Goal: Use online tool/utility: Use online tool/utility

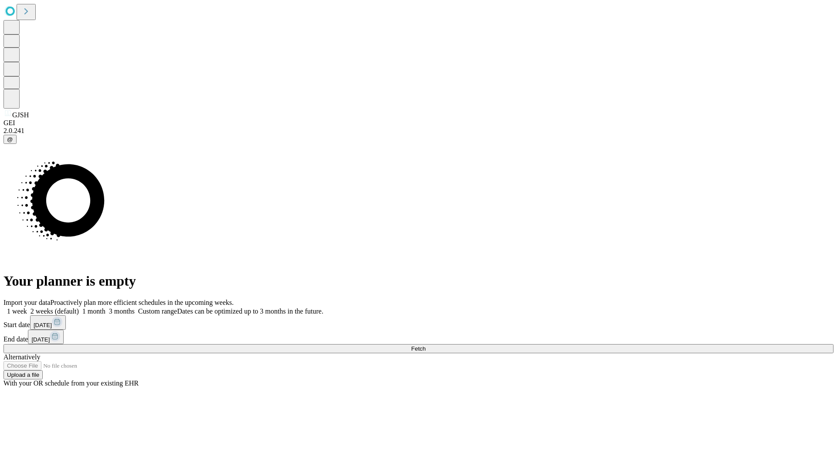
click at [425, 345] on span "Fetch" at bounding box center [418, 348] width 14 height 7
